Goal: Navigation & Orientation: Find specific page/section

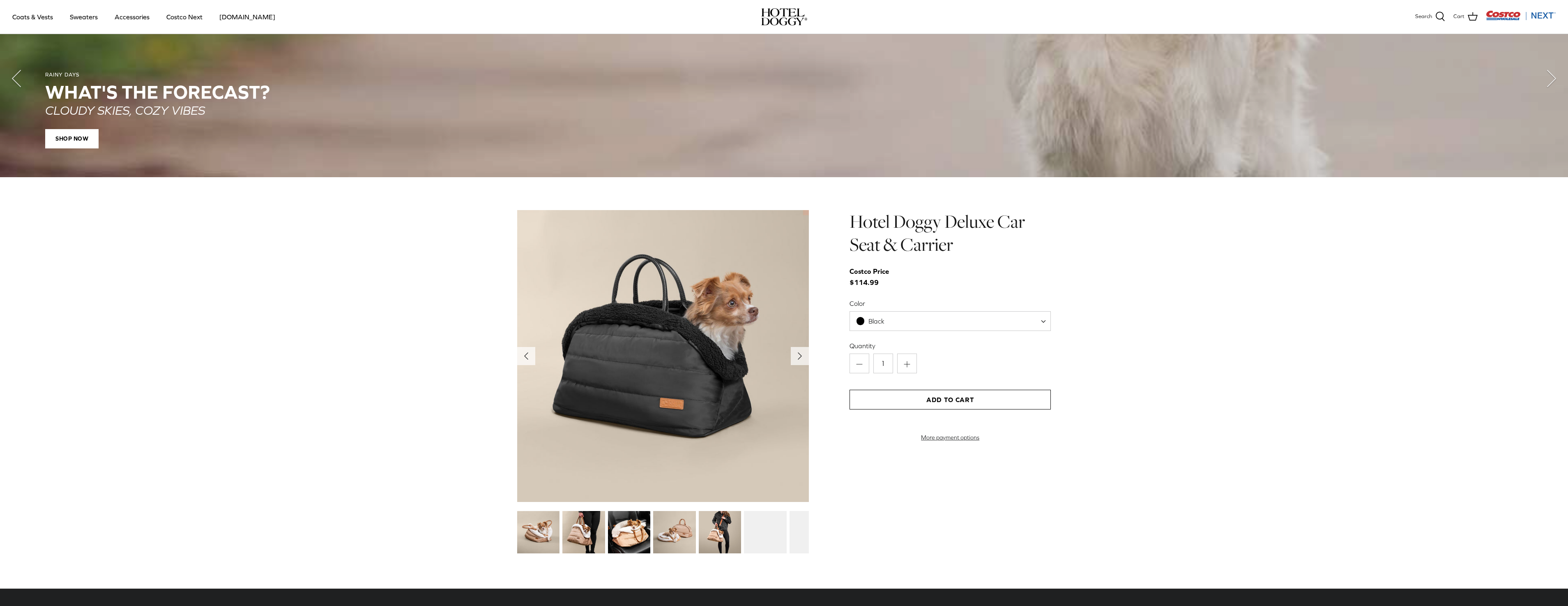
scroll to position [987, 0]
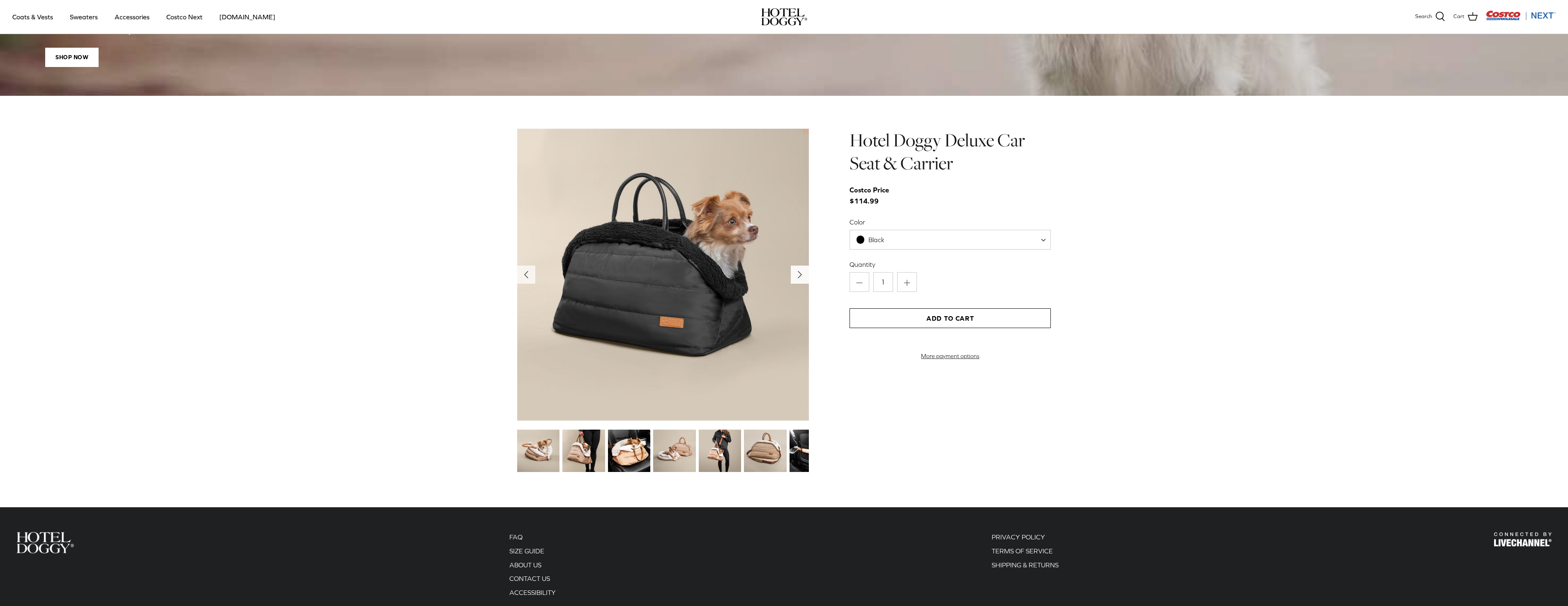
click at [799, 274] on polyline "Next" at bounding box center [799, 274] width 3 height 7
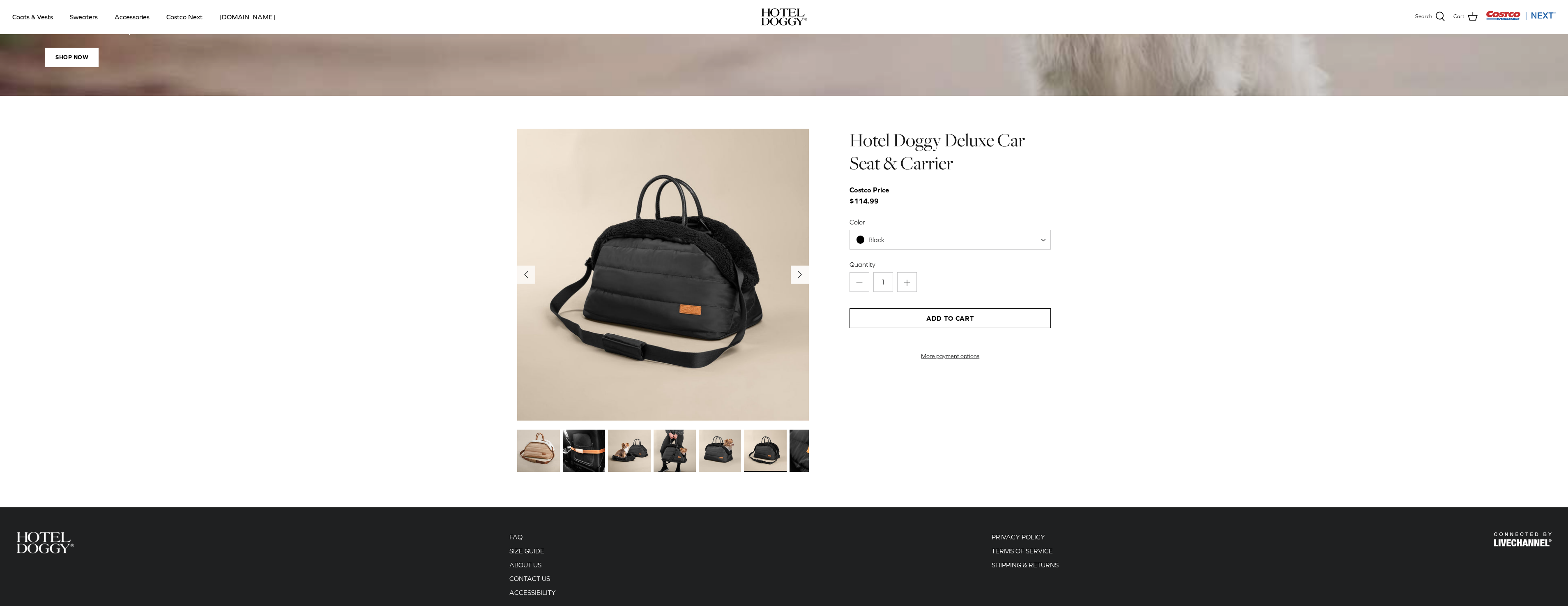
click at [799, 274] on polyline "Next" at bounding box center [799, 274] width 3 height 7
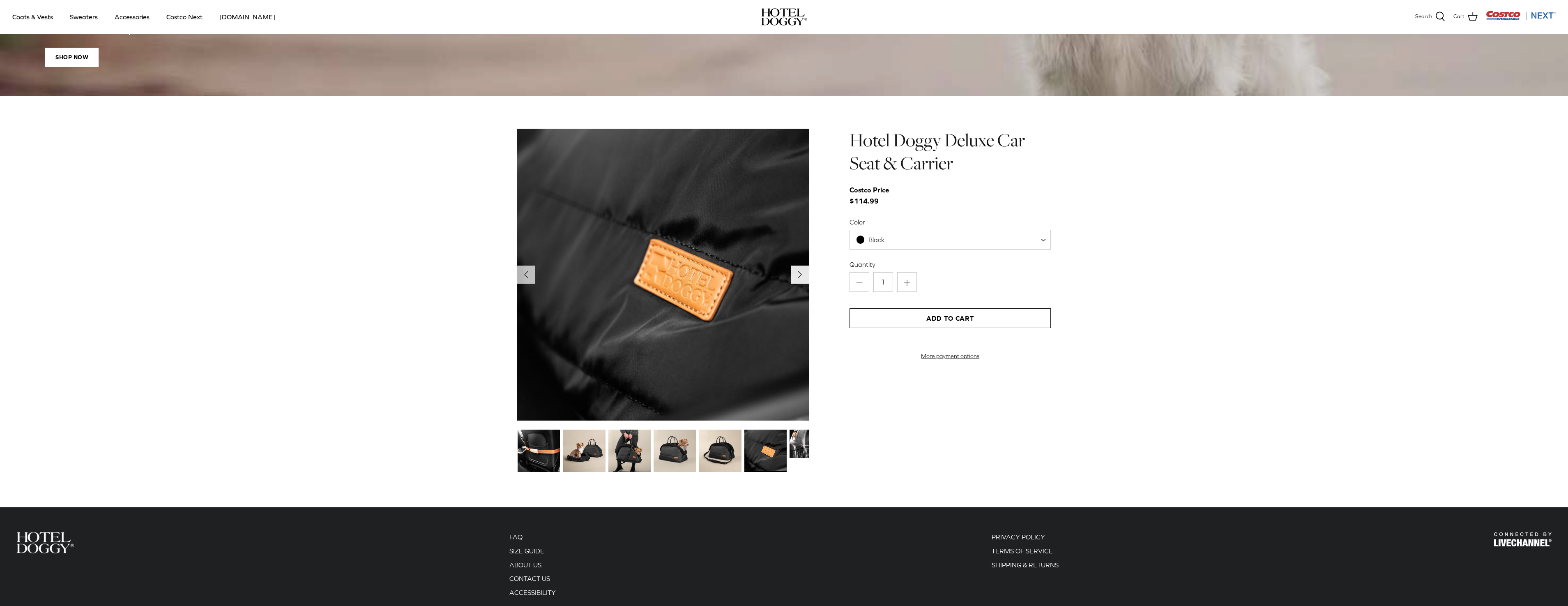
click at [799, 274] on polyline "Next" at bounding box center [799, 274] width 3 height 7
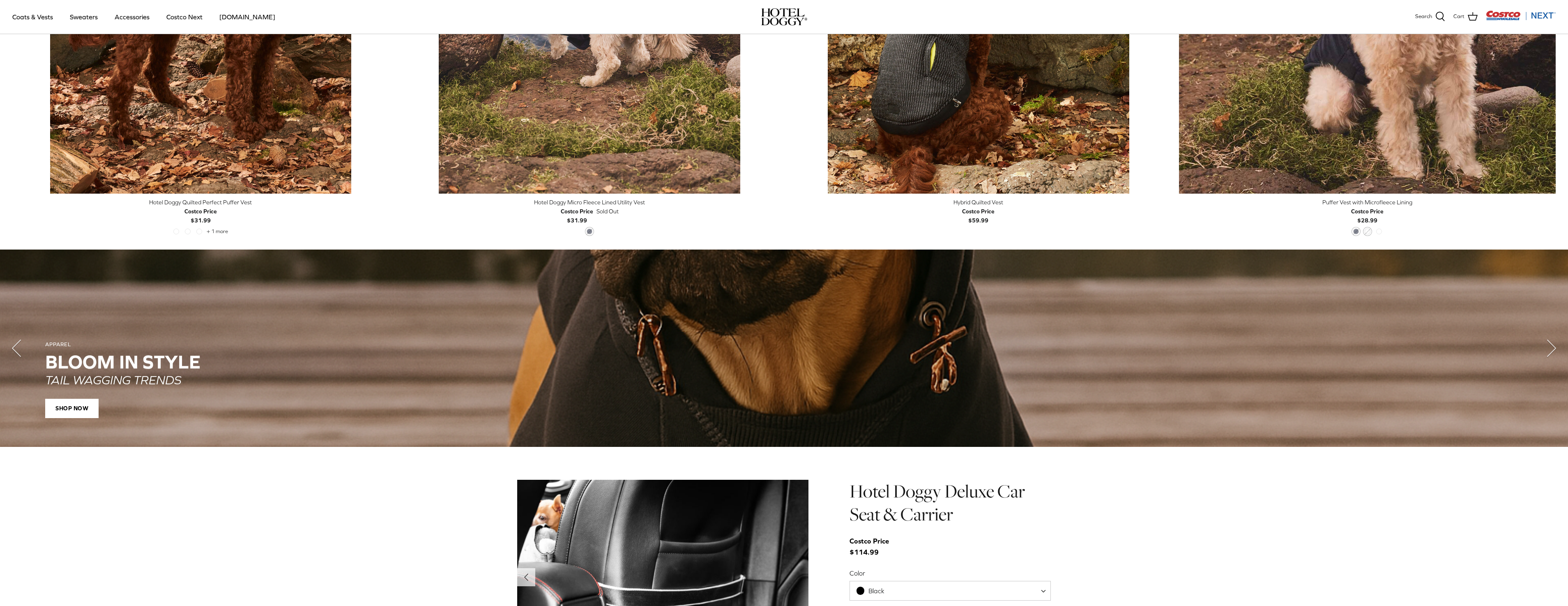
scroll to position [636, 0]
click at [21, 345] on icon "Left" at bounding box center [16, 348] width 33 height 33
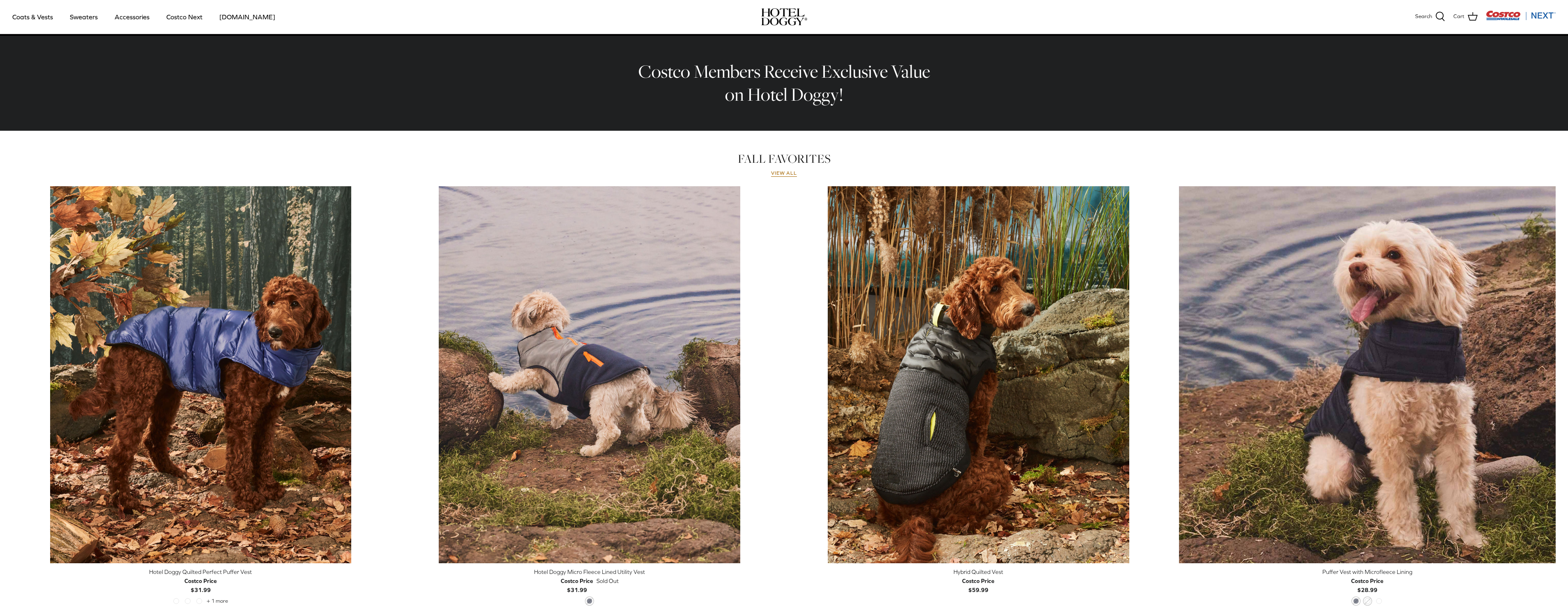
scroll to position [143, 0]
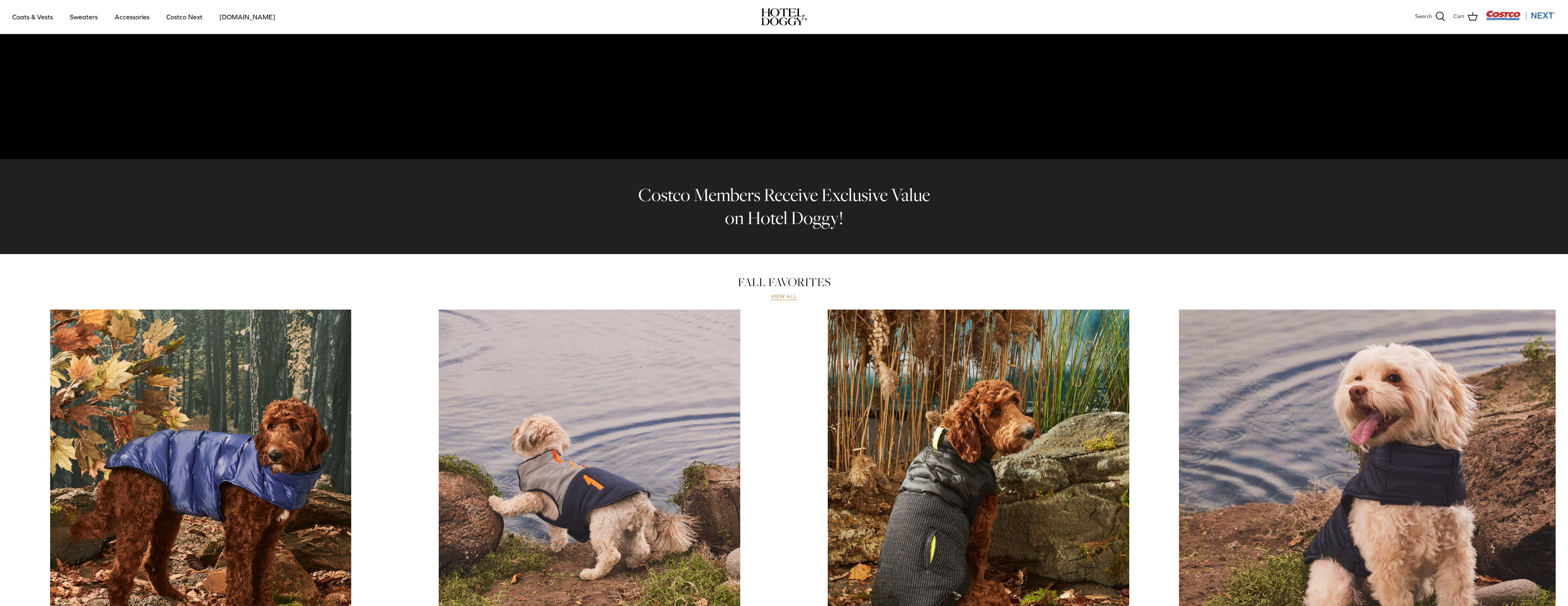
click at [781, 295] on link "View all" at bounding box center [784, 297] width 26 height 7
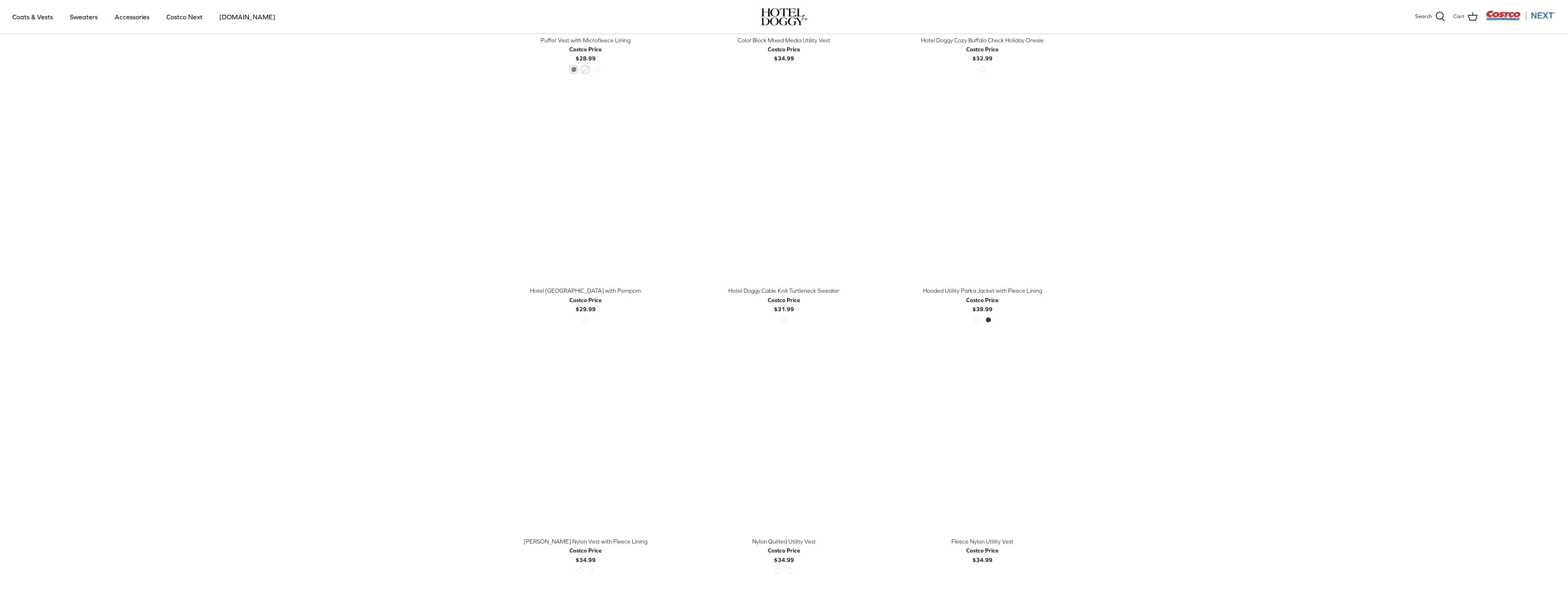
scroll to position [699, 0]
